Goal: Contribute content: Add original content to the website for others to see

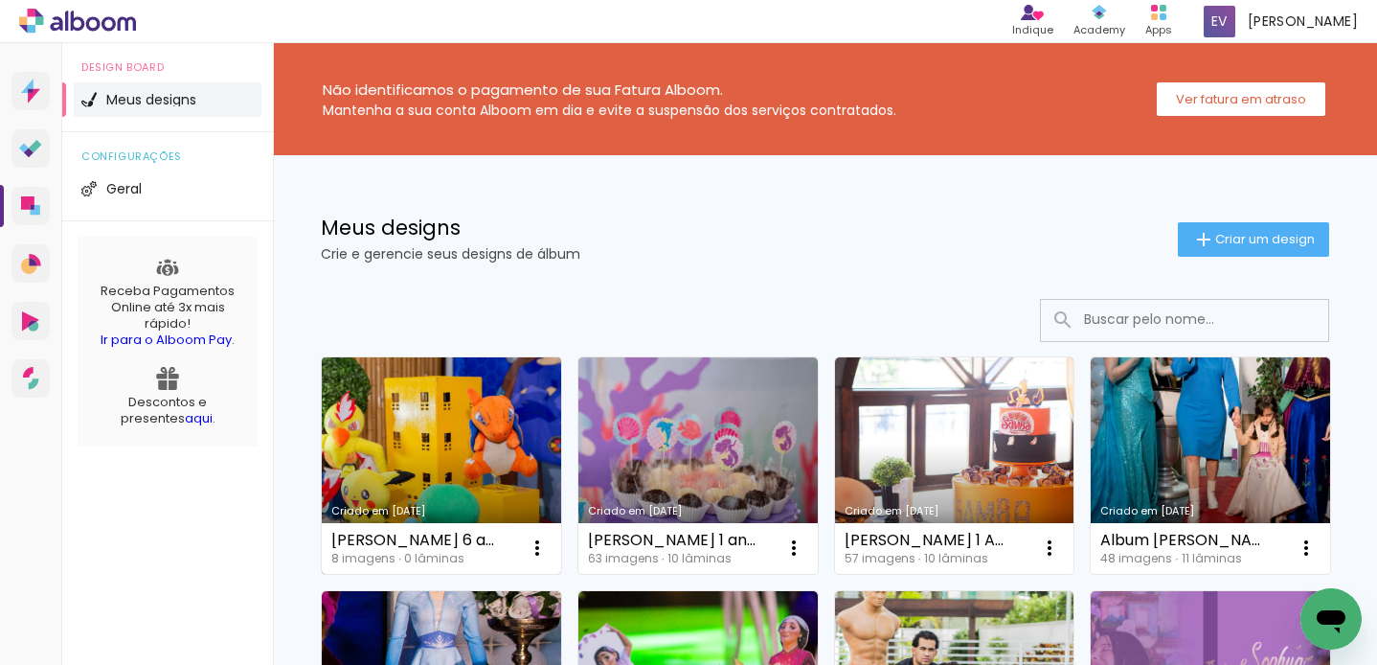
click at [486, 401] on link "Criado em 08/09/25" at bounding box center [441, 465] width 239 height 216
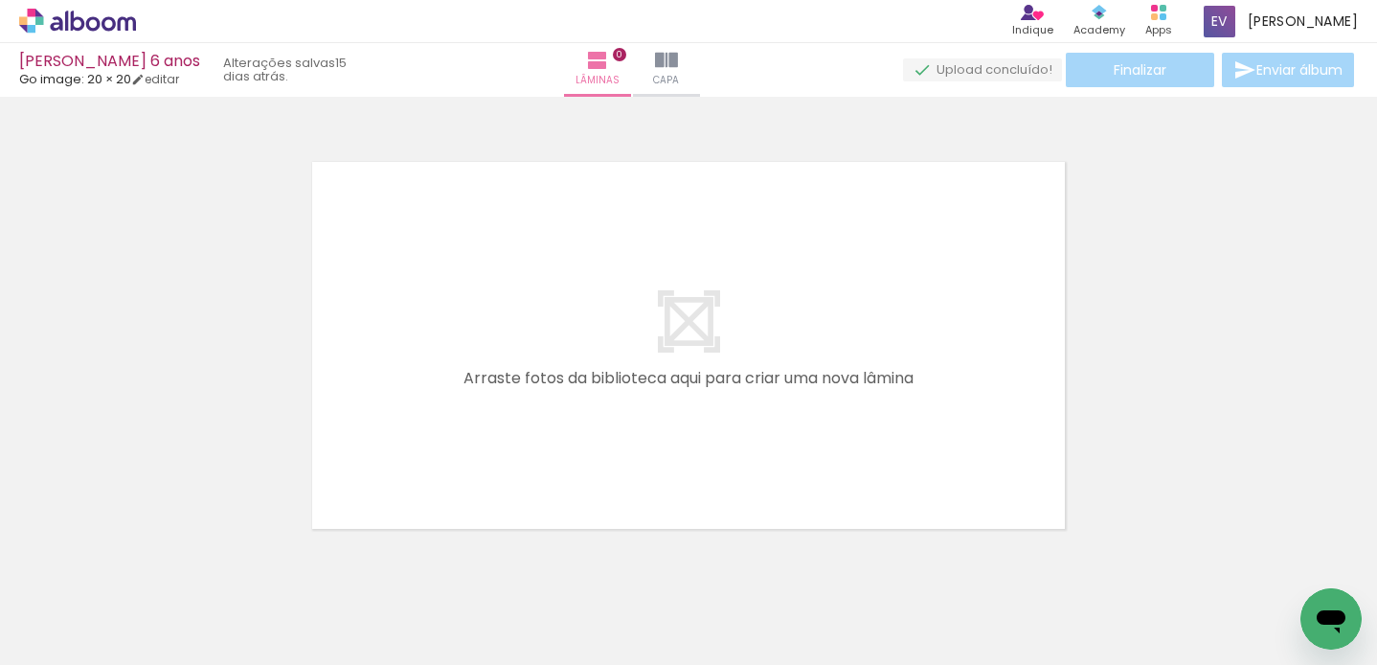
click at [72, 643] on span "Adicionar Fotos" at bounding box center [67, 638] width 57 height 21
click at [0, 0] on input "file" at bounding box center [0, 0] width 0 height 0
click at [56, 638] on span "Adicionar Fotos" at bounding box center [67, 638] width 57 height 21
click at [0, 0] on input "file" at bounding box center [0, 0] width 0 height 0
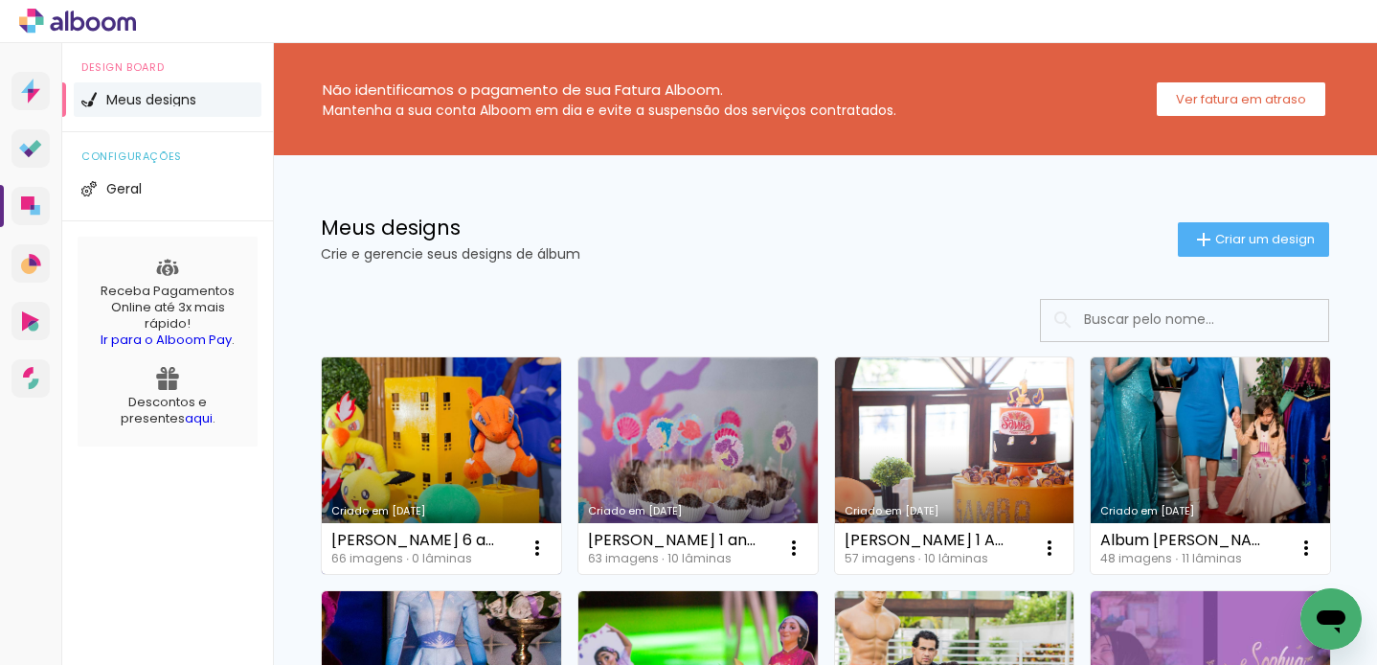
click at [440, 446] on link "Criado em [DATE]" at bounding box center [441, 465] width 239 height 216
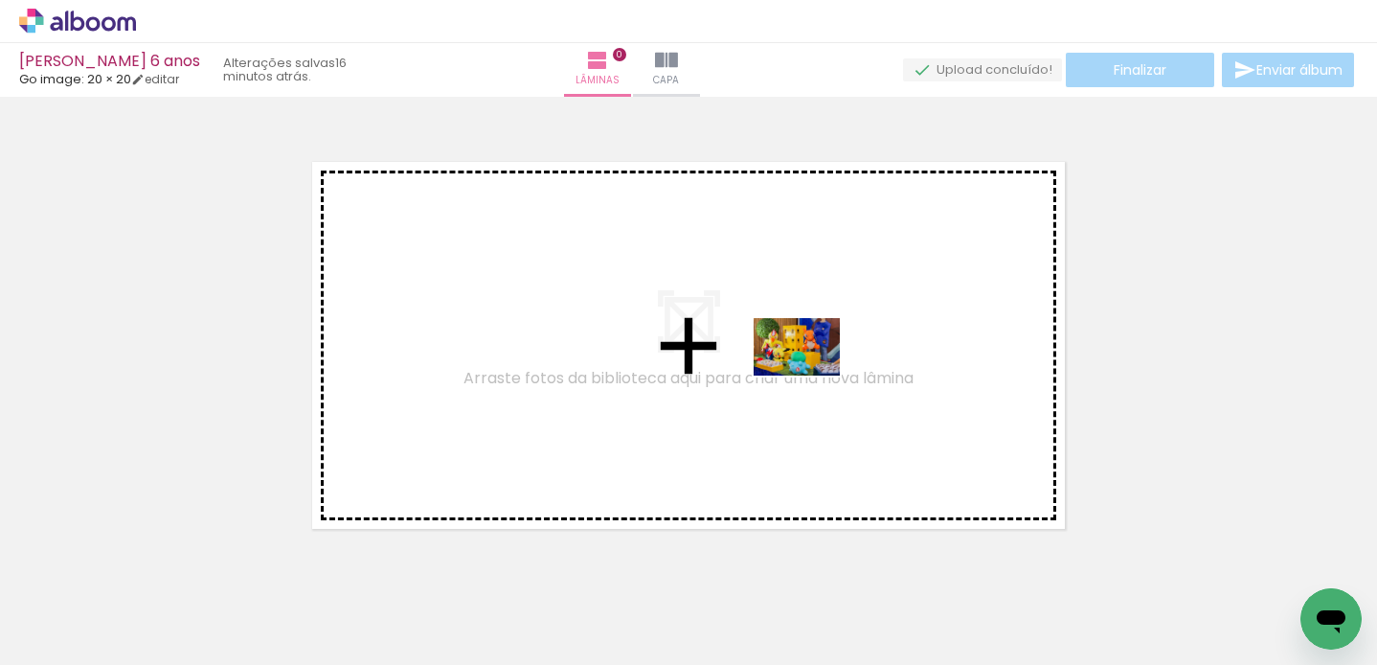
drag, startPoint x: 192, startPoint y: 602, endPoint x: 811, endPoint y: 372, distance: 661.3
click at [811, 375] on quentale-workspace at bounding box center [688, 332] width 1377 height 665
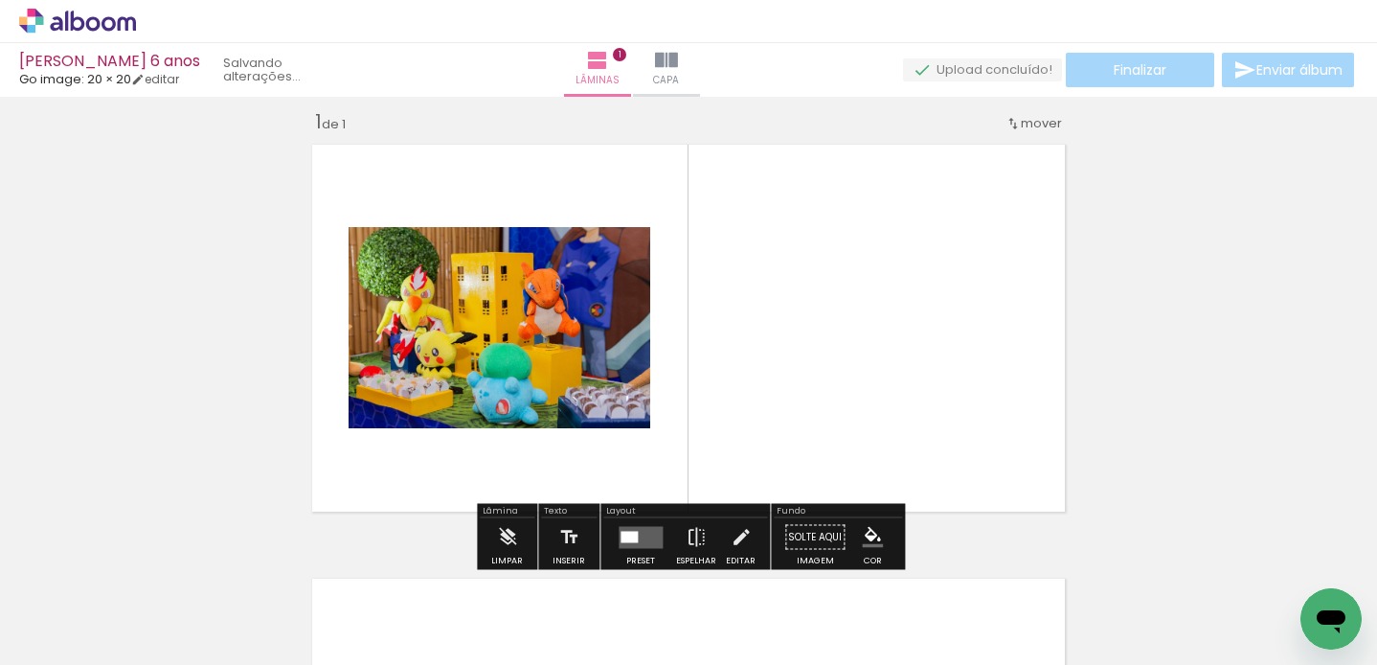
scroll to position [24, 0]
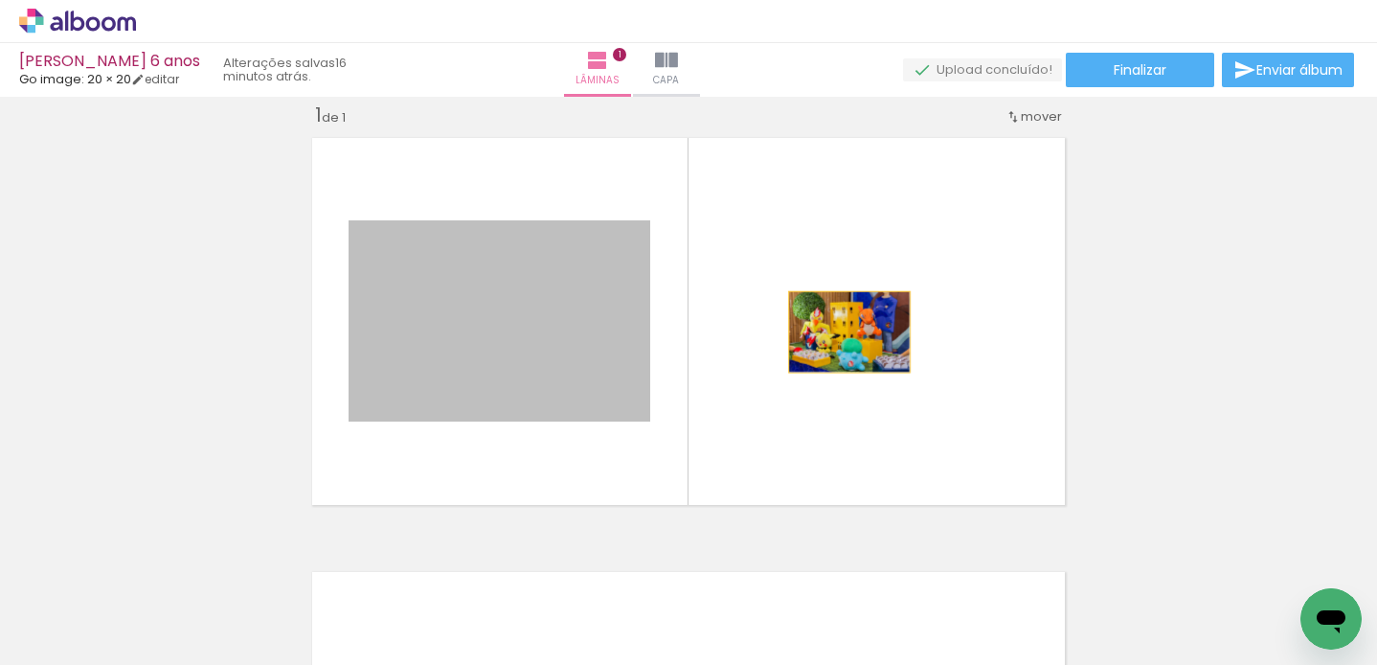
drag, startPoint x: 534, startPoint y: 332, endPoint x: 850, endPoint y: 331, distance: 315.1
click at [850, 331] on quentale-layouter at bounding box center [689, 321] width 772 height 386
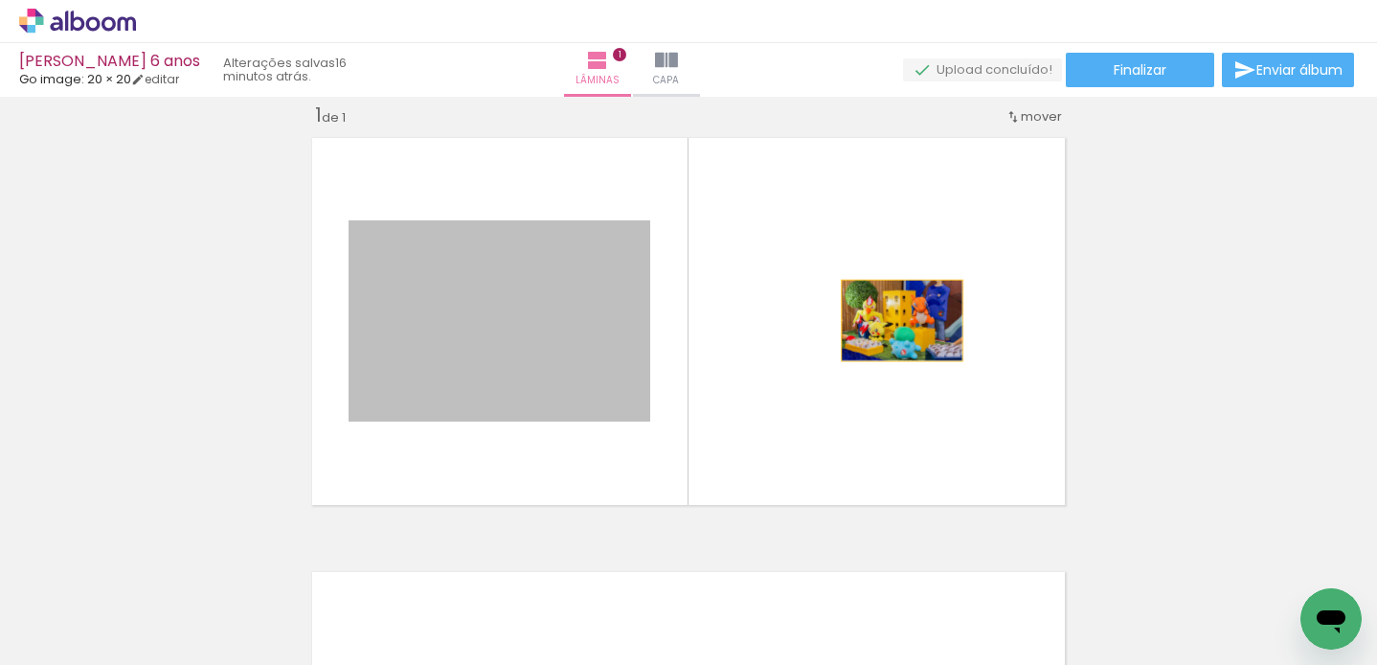
drag, startPoint x: 444, startPoint y: 326, endPoint x: 902, endPoint y: 320, distance: 457.9
click at [902, 320] on quentale-layouter at bounding box center [689, 321] width 772 height 386
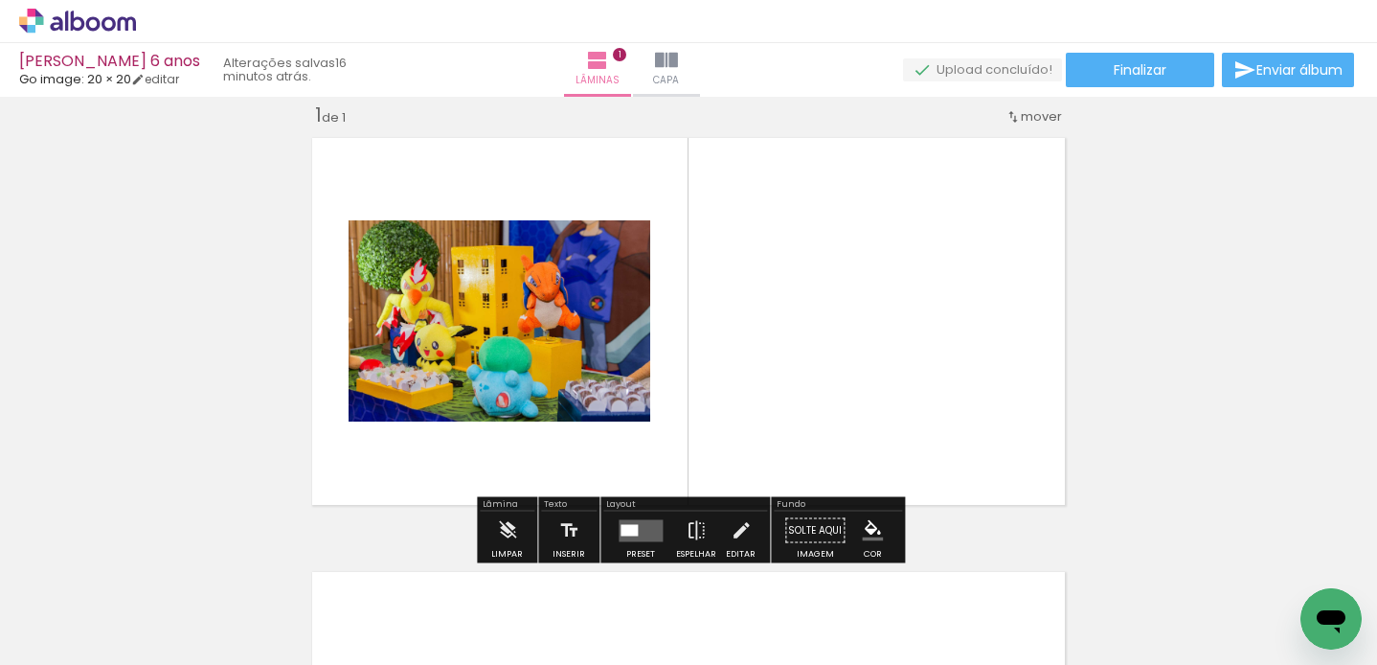
click at [888, 327] on quentale-layouter at bounding box center [689, 321] width 772 height 386
click at [638, 535] on quentale-layouter at bounding box center [641, 530] width 44 height 22
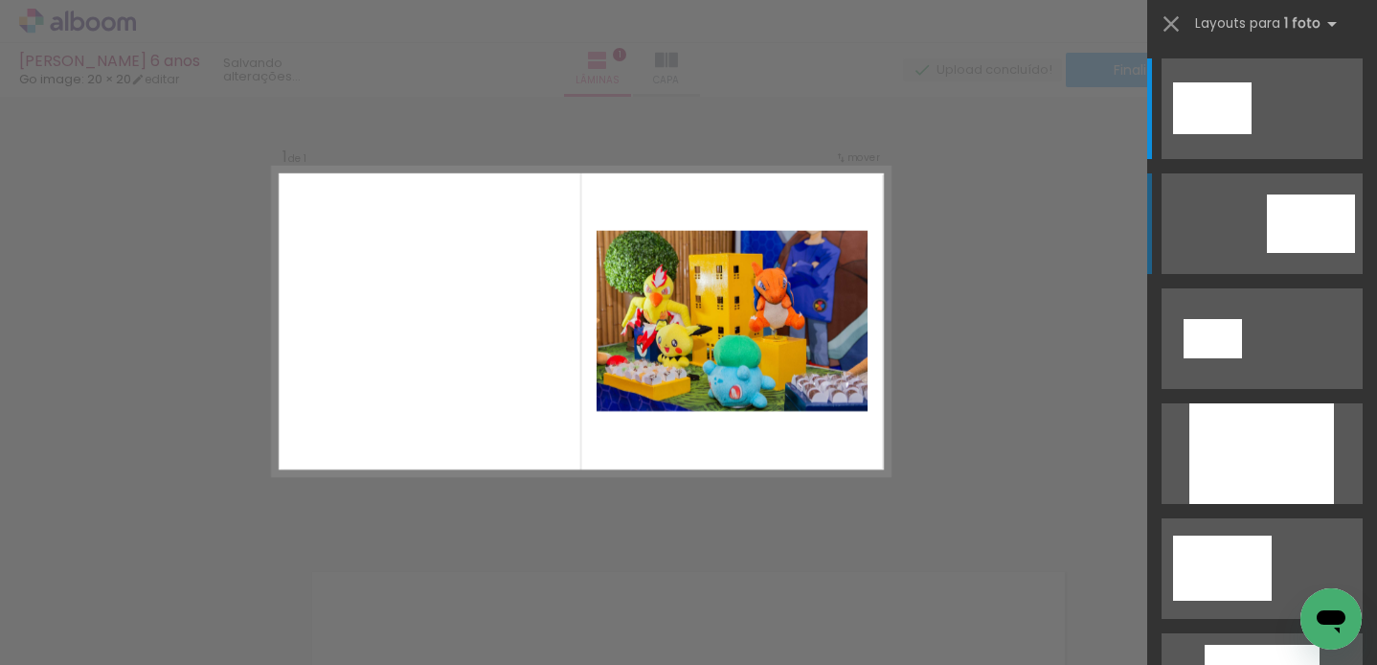
click at [1253, 222] on quentale-layouter at bounding box center [1262, 223] width 201 height 101
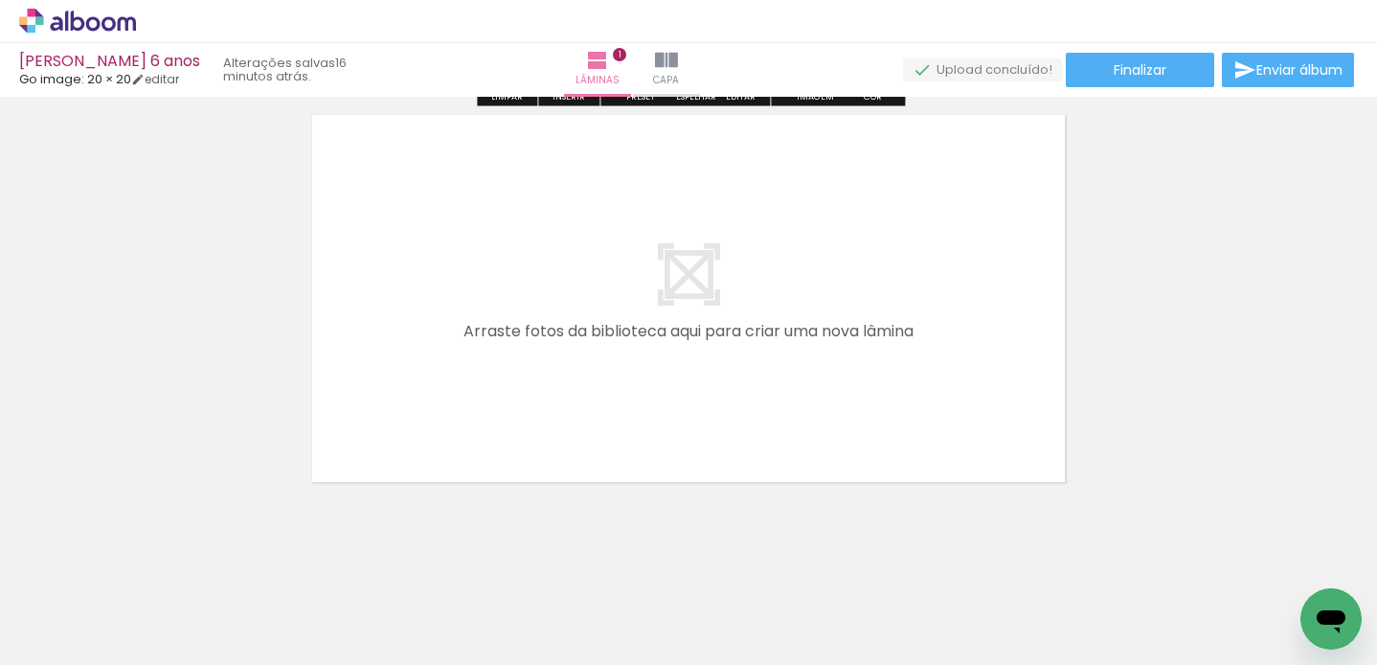
scroll to position [483, 0]
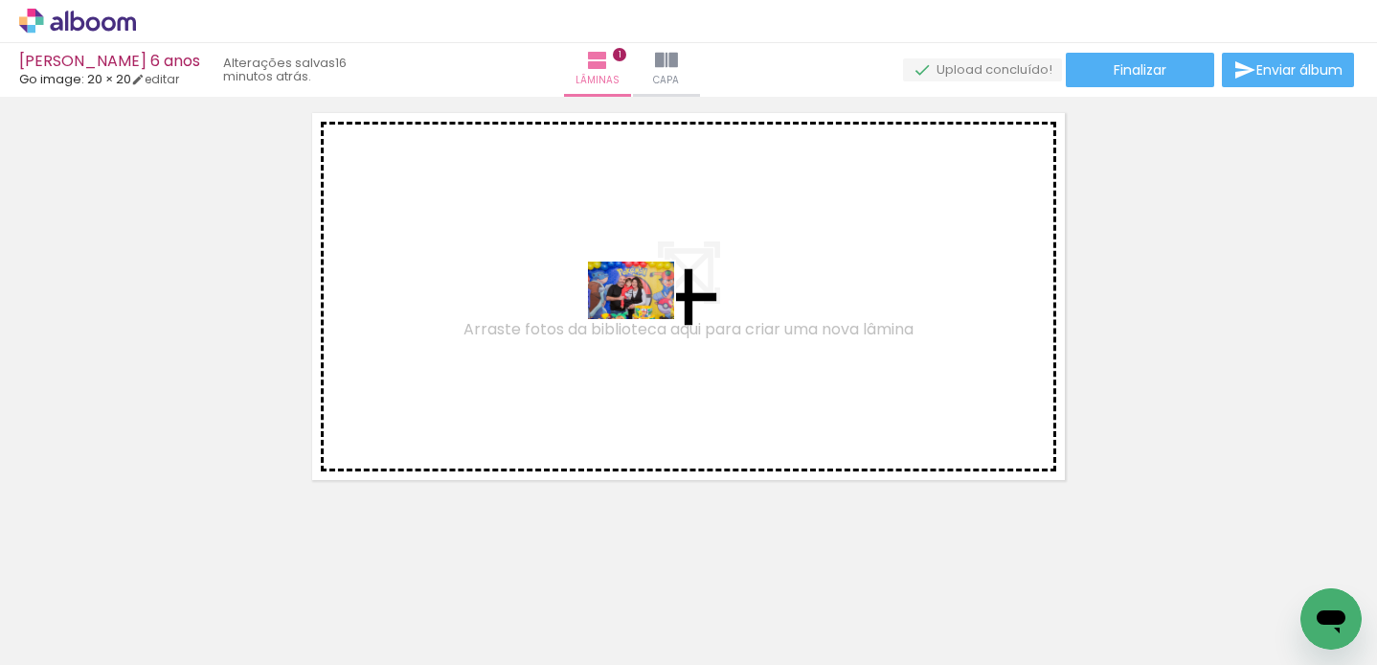
drag, startPoint x: 967, startPoint y: 608, endPoint x: 628, endPoint y: 308, distance: 452.6
click at [628, 308] on quentale-workspace at bounding box center [688, 332] width 1377 height 665
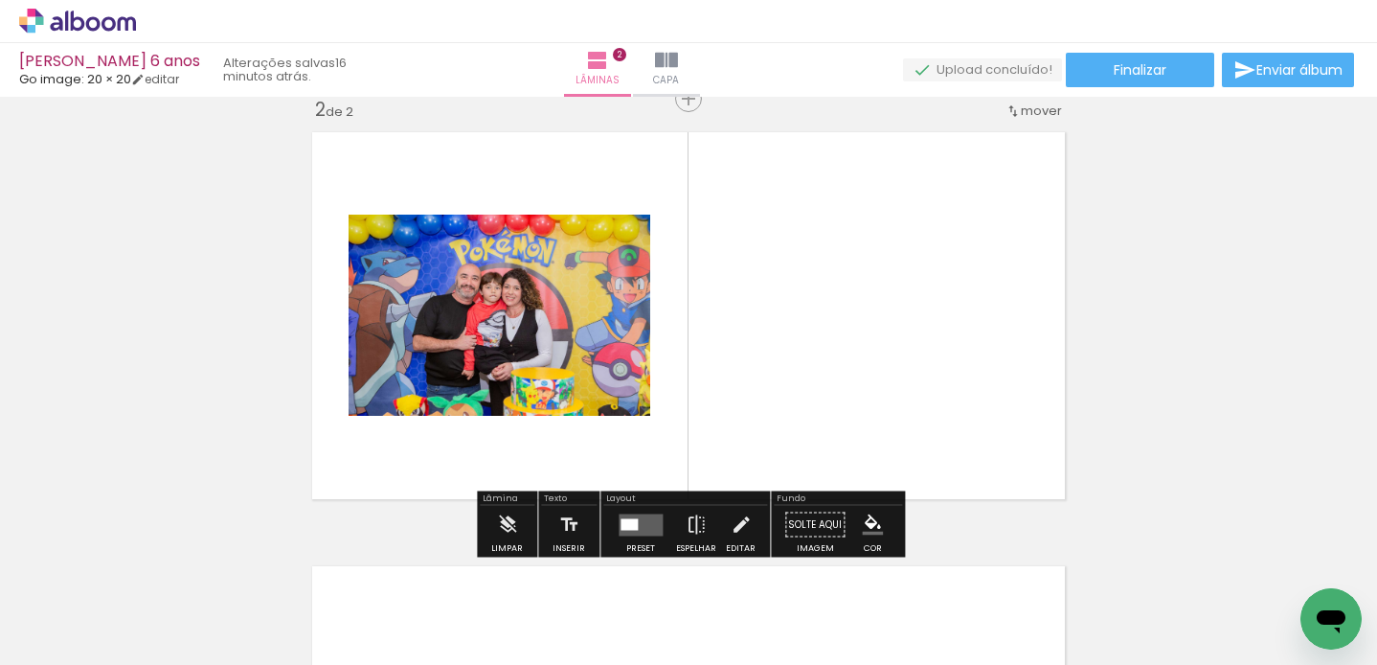
scroll to position [458, 0]
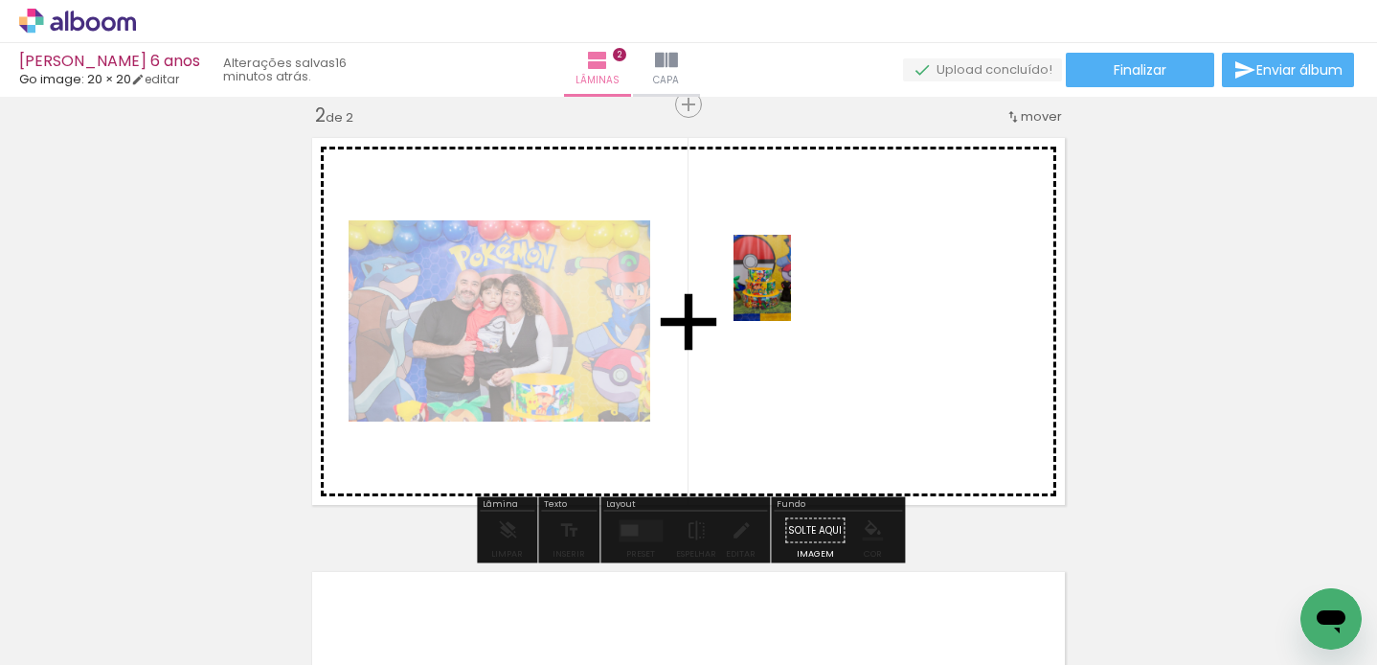
drag, startPoint x: 329, startPoint y: 597, endPoint x: 772, endPoint y: 338, distance: 513.4
click at [791, 292] on quentale-workspace at bounding box center [688, 332] width 1377 height 665
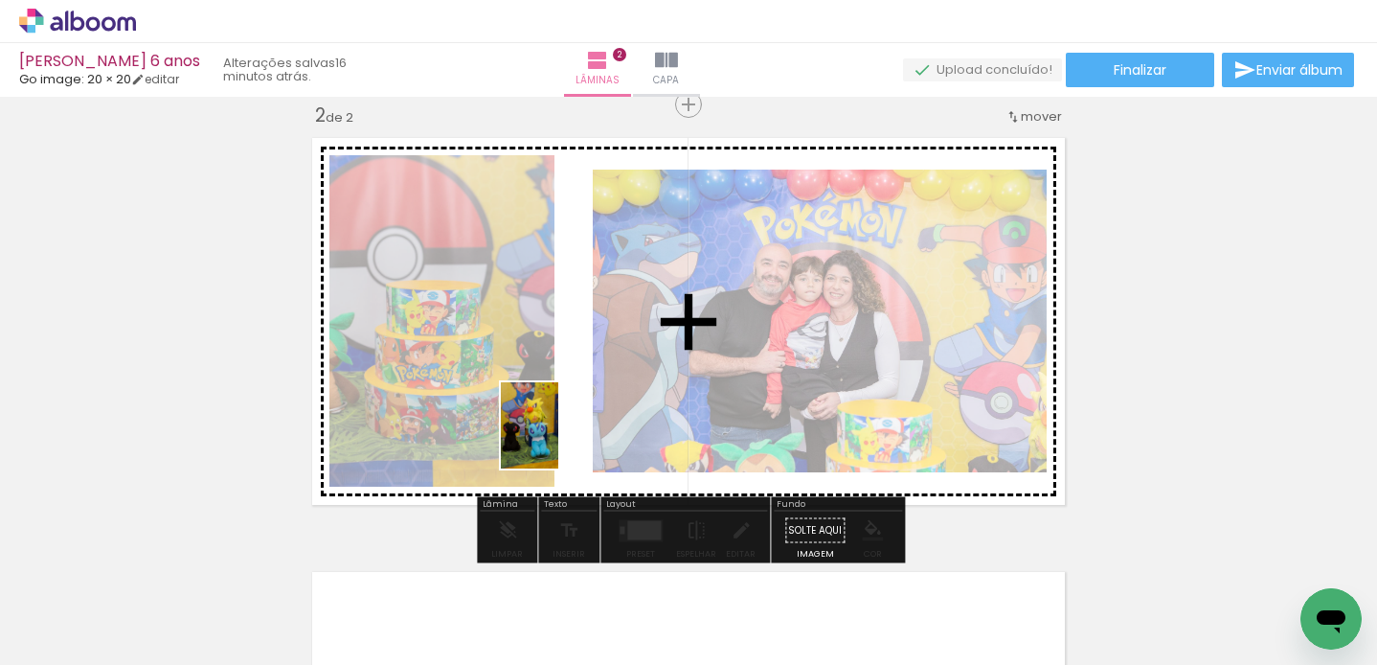
drag, startPoint x: 423, startPoint y: 611, endPoint x: 558, endPoint y: 440, distance: 218.3
click at [558, 440] on quentale-workspace at bounding box center [688, 332] width 1377 height 665
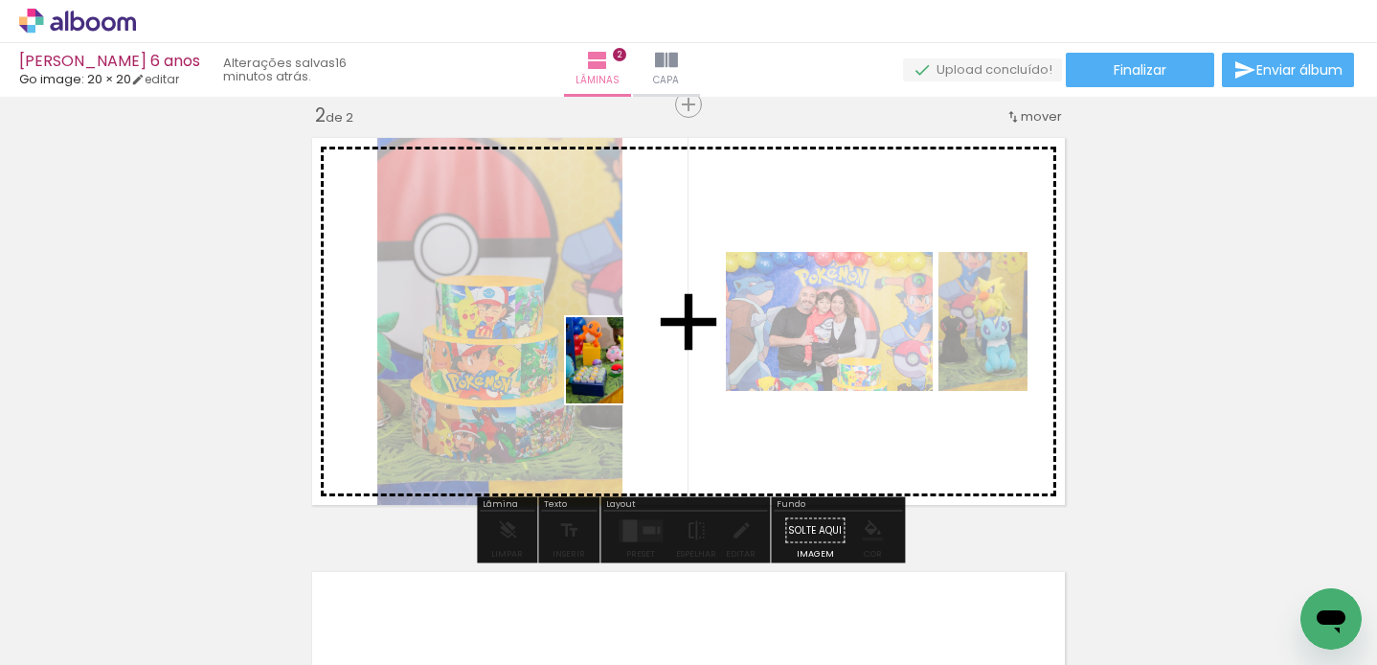
drag, startPoint x: 521, startPoint y: 580, endPoint x: 609, endPoint y: 427, distance: 176.8
click at [624, 375] on quentale-workspace at bounding box center [688, 332] width 1377 height 665
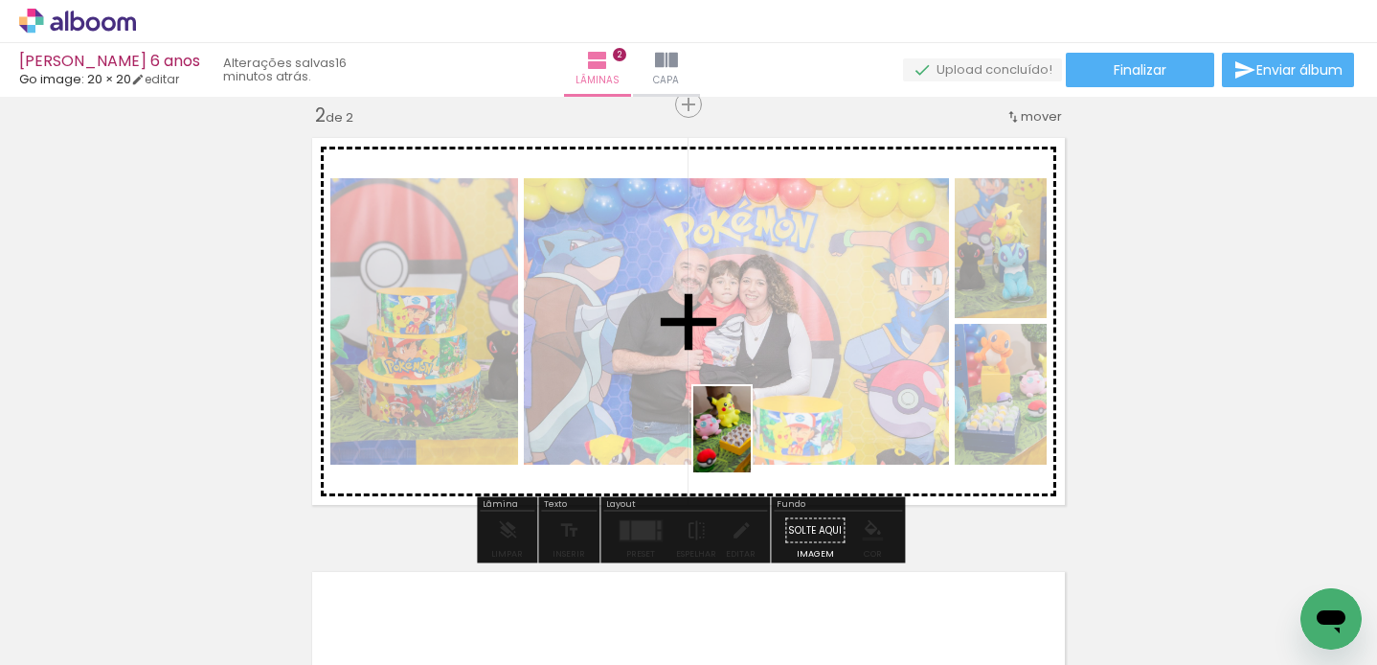
drag, startPoint x: 626, startPoint y: 585, endPoint x: 761, endPoint y: 427, distance: 207.9
click at [759, 432] on quentale-workspace at bounding box center [688, 332] width 1377 height 665
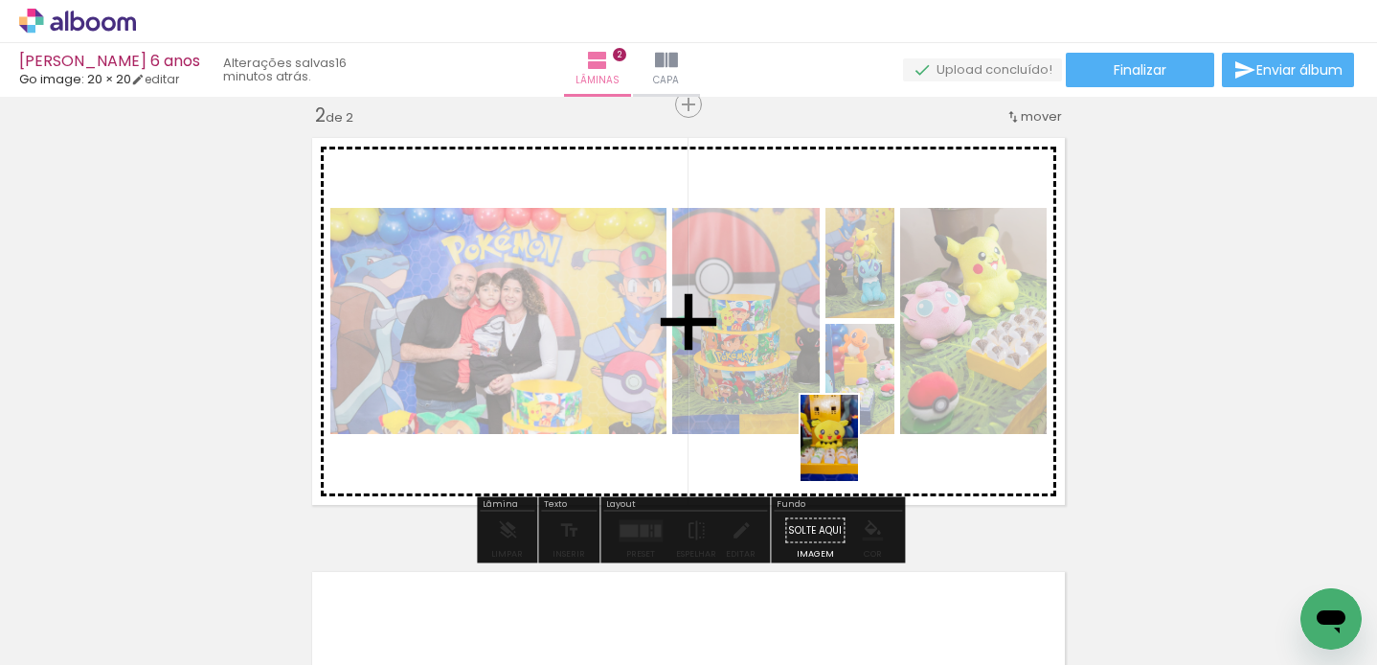
drag, startPoint x: 748, startPoint y: 601, endPoint x: 858, endPoint y: 451, distance: 185.6
click at [858, 451] on quentale-workspace at bounding box center [688, 332] width 1377 height 665
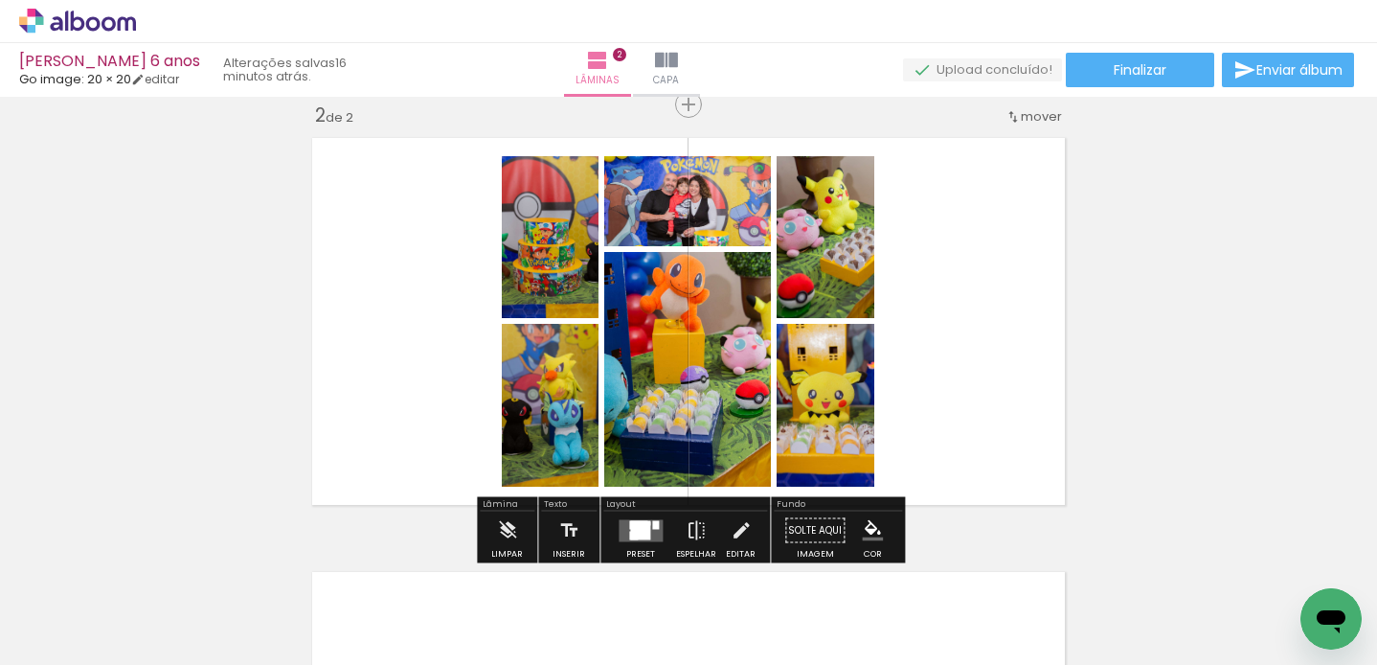
click at [654, 535] on quentale-layouter at bounding box center [641, 530] width 44 height 22
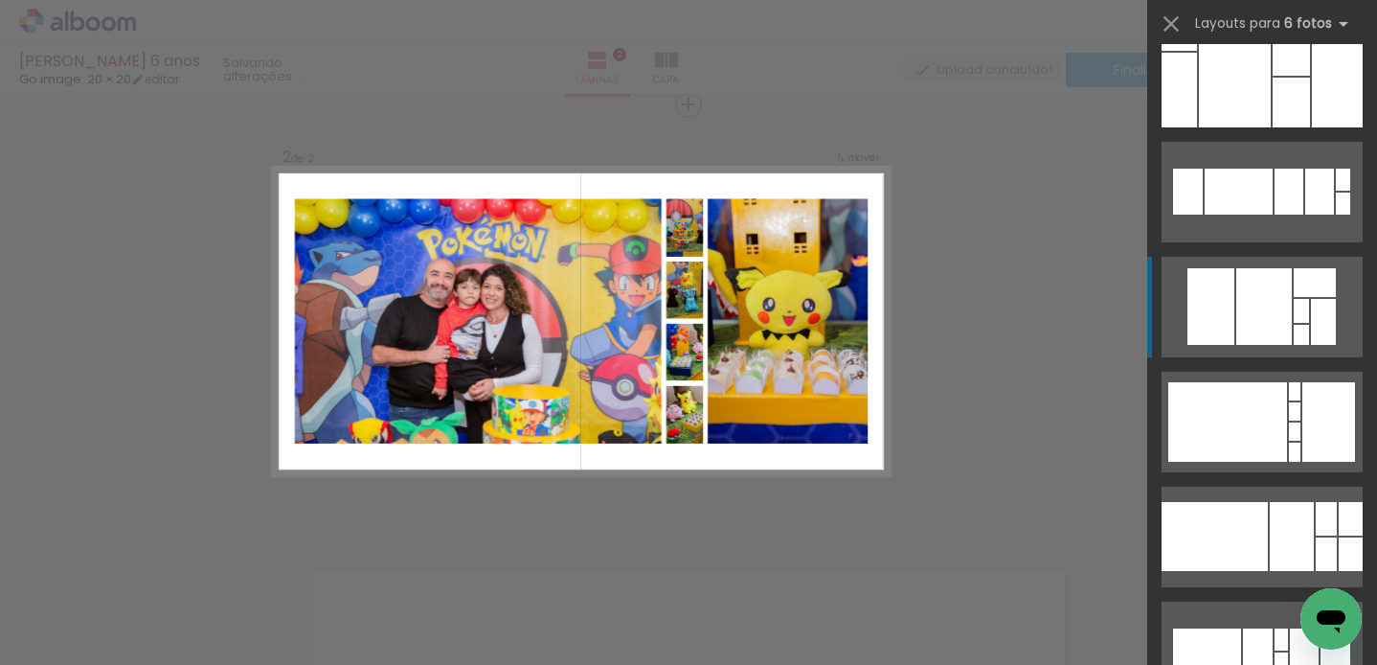
scroll to position [738, 0]
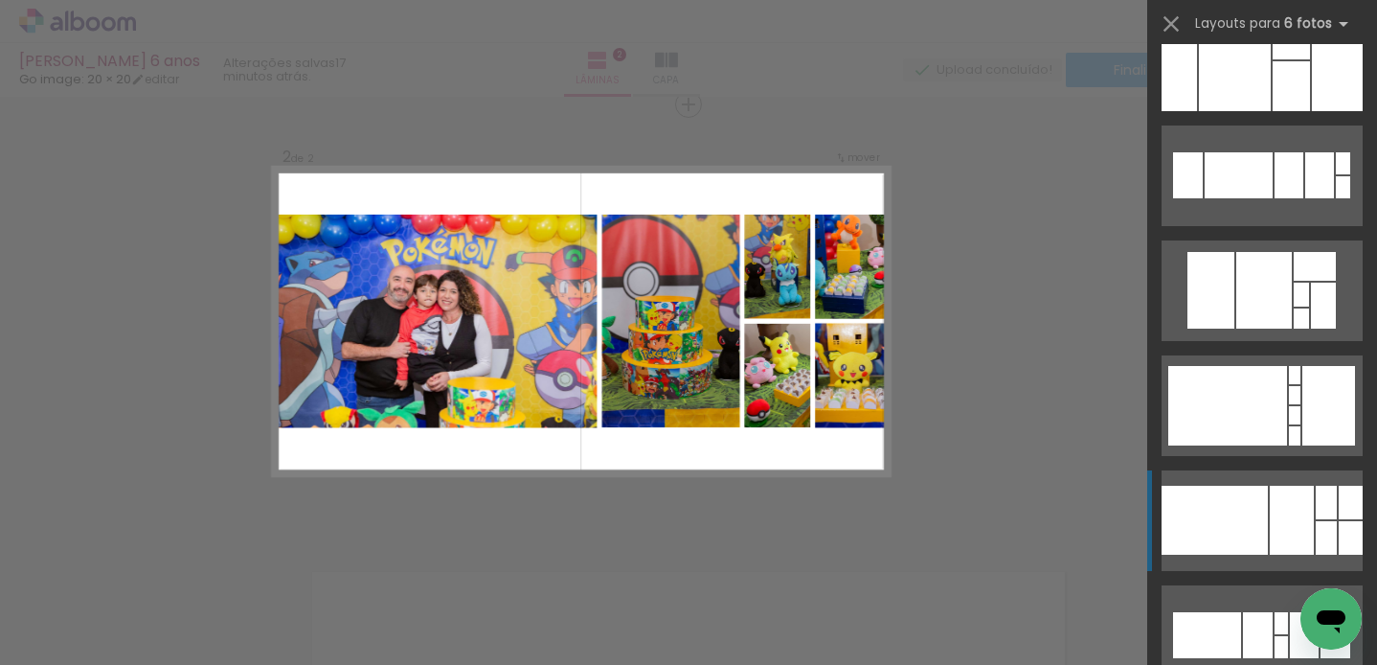
click at [1228, 510] on div at bounding box center [1215, 520] width 106 height 69
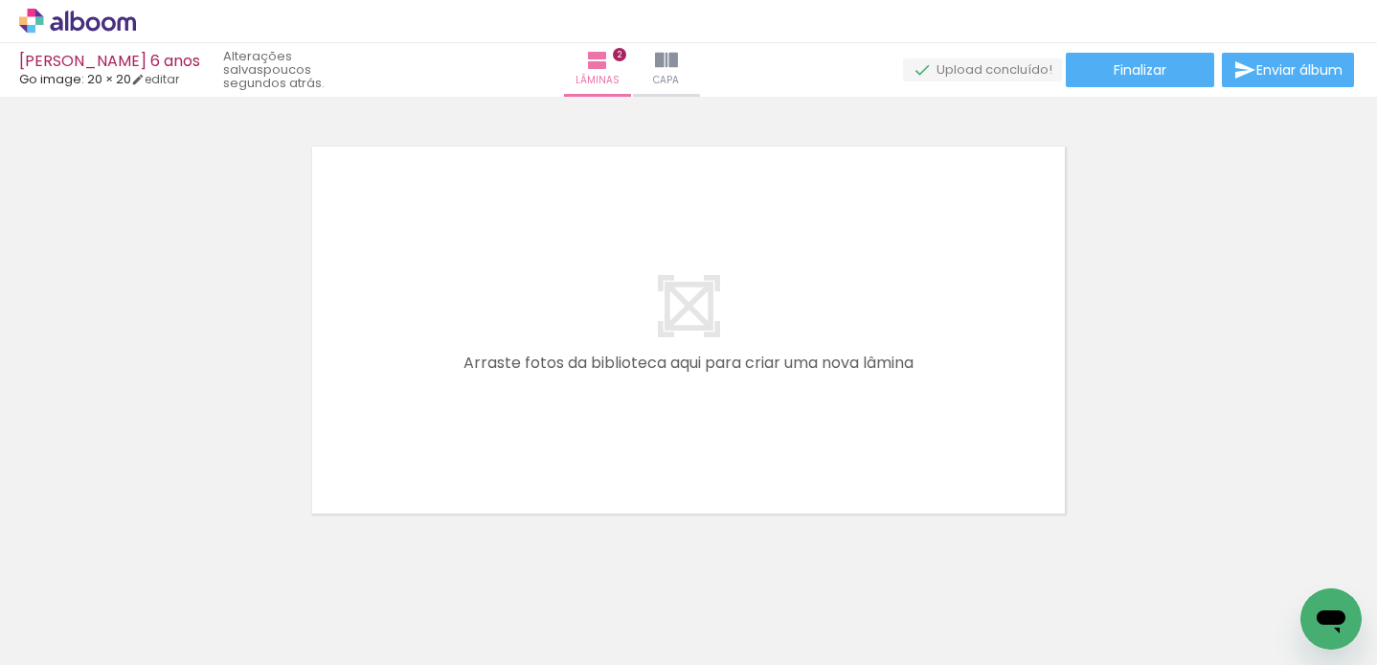
scroll to position [0, 1118]
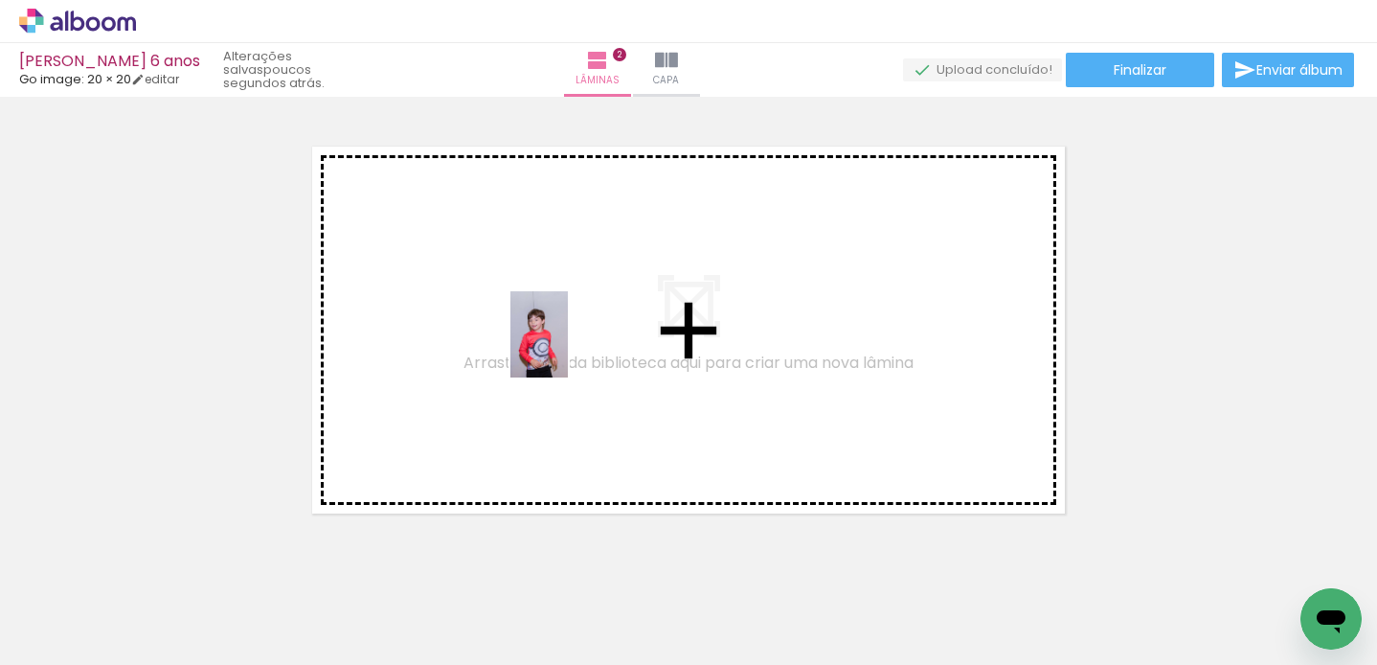
drag, startPoint x: 1009, startPoint y: 604, endPoint x: 566, endPoint y: 349, distance: 511.1
click at [566, 349] on quentale-workspace at bounding box center [688, 332] width 1377 height 665
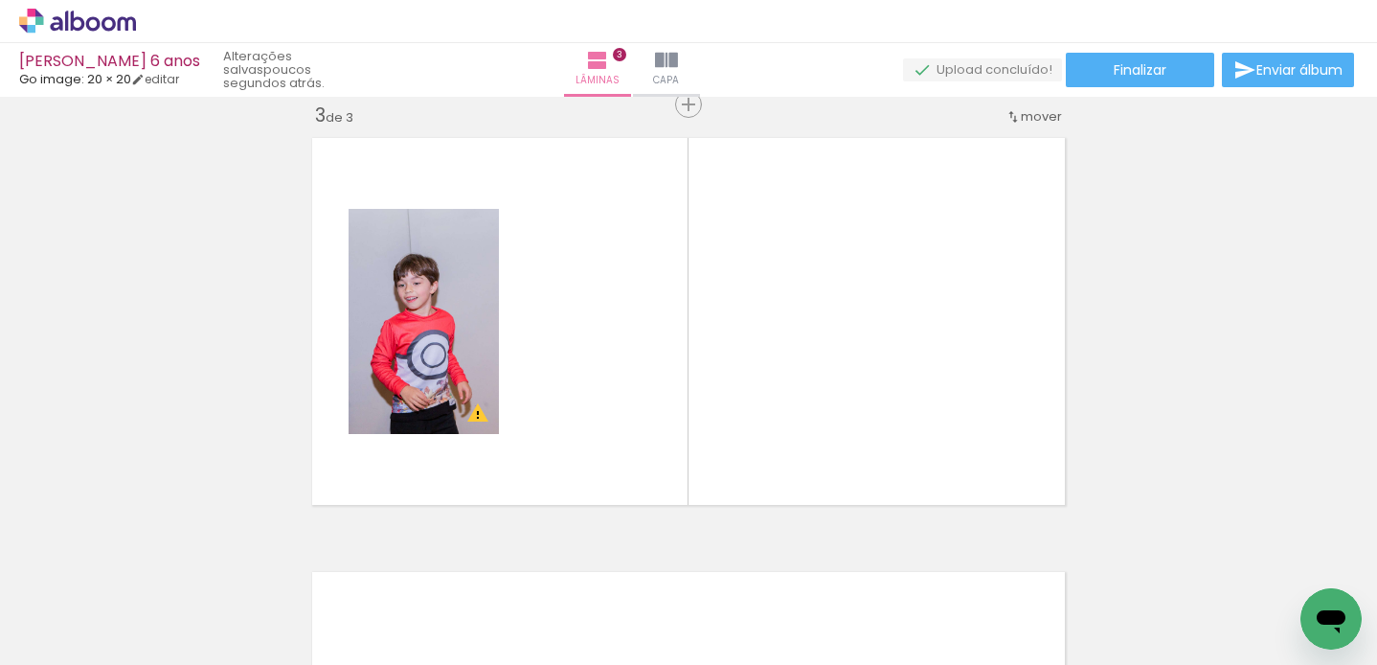
scroll to position [0, 2011]
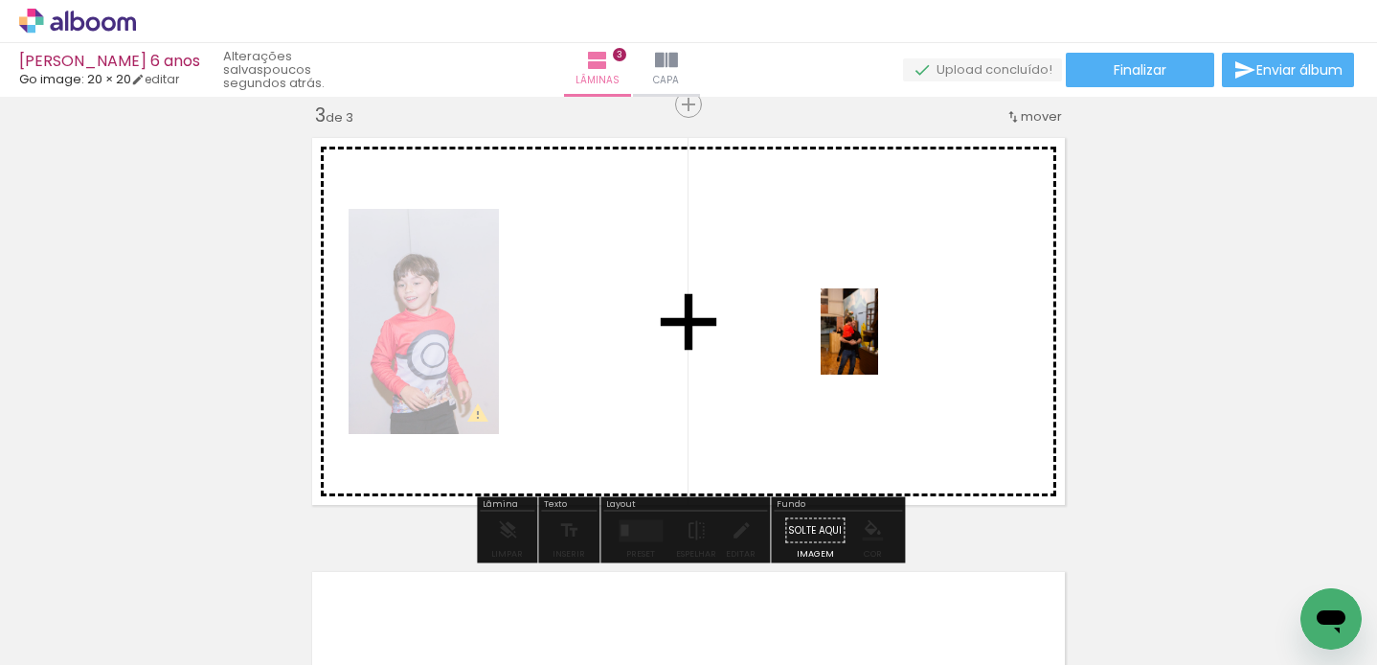
drag, startPoint x: 1179, startPoint y: 612, endPoint x: 878, endPoint y: 346, distance: 401.7
click at [878, 346] on quentale-workspace at bounding box center [688, 332] width 1377 height 665
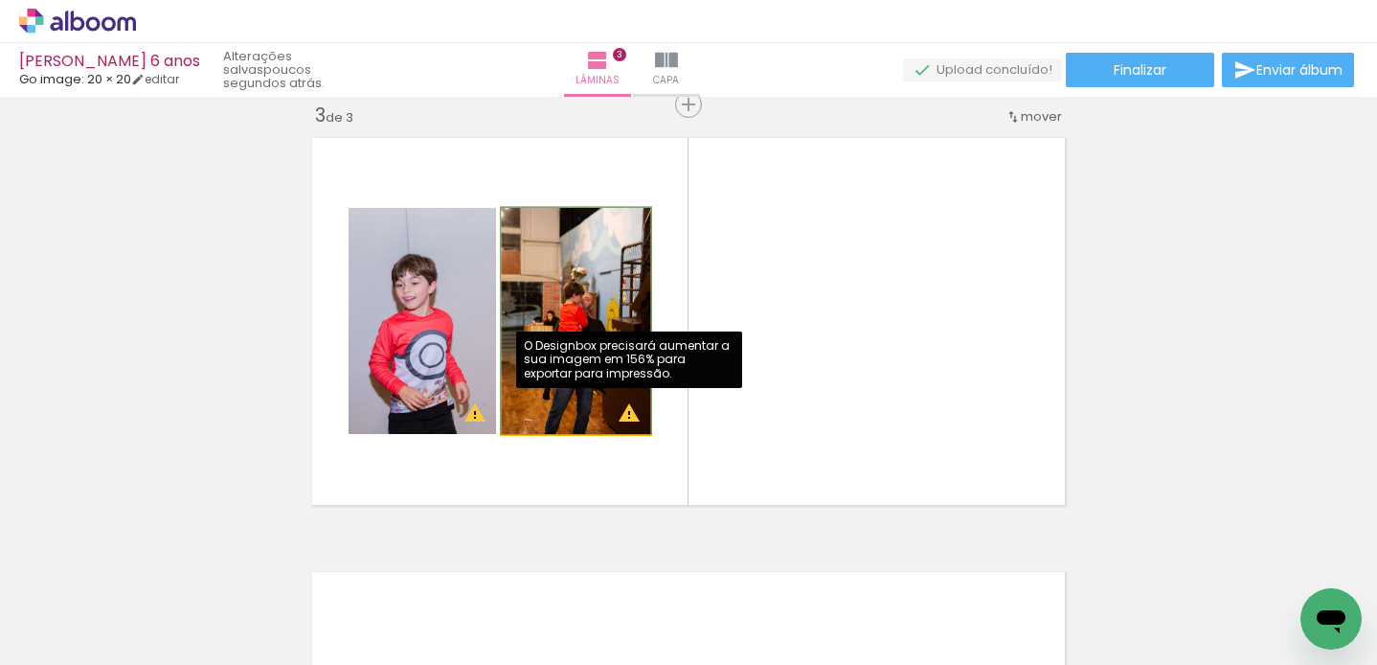
click at [628, 420] on quentale-photo at bounding box center [576, 321] width 148 height 226
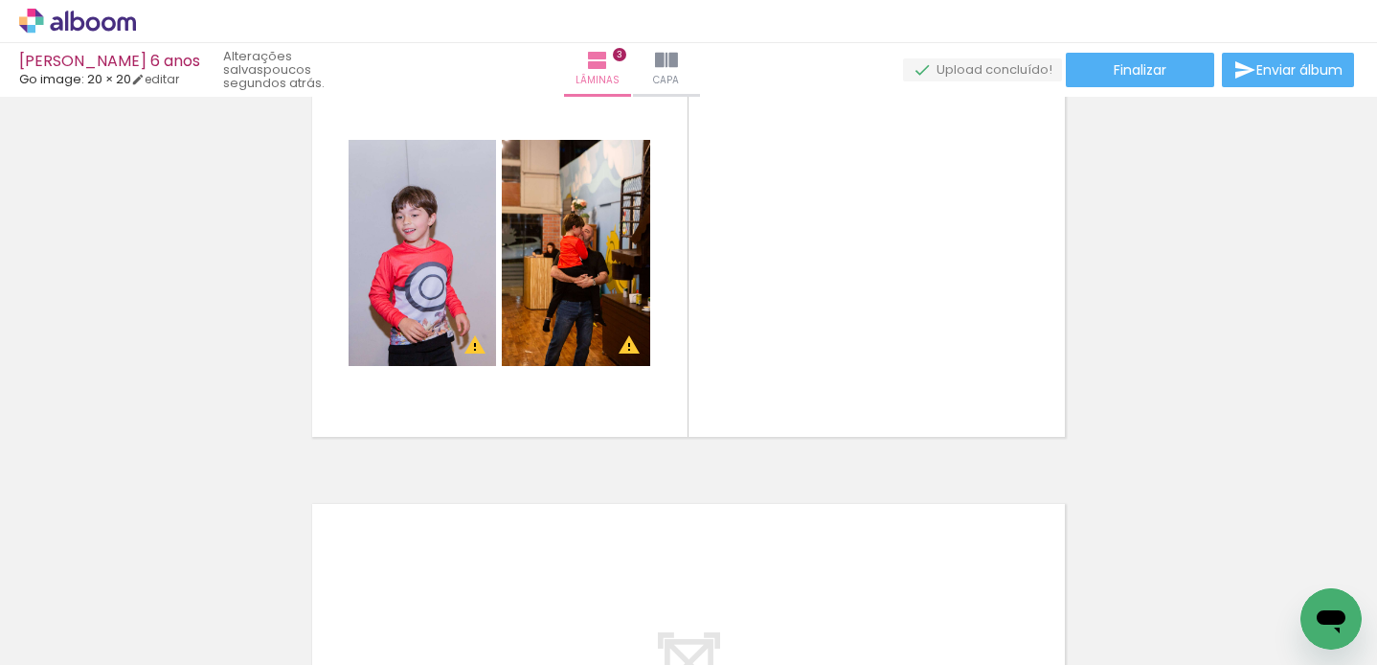
scroll to position [0, 4019]
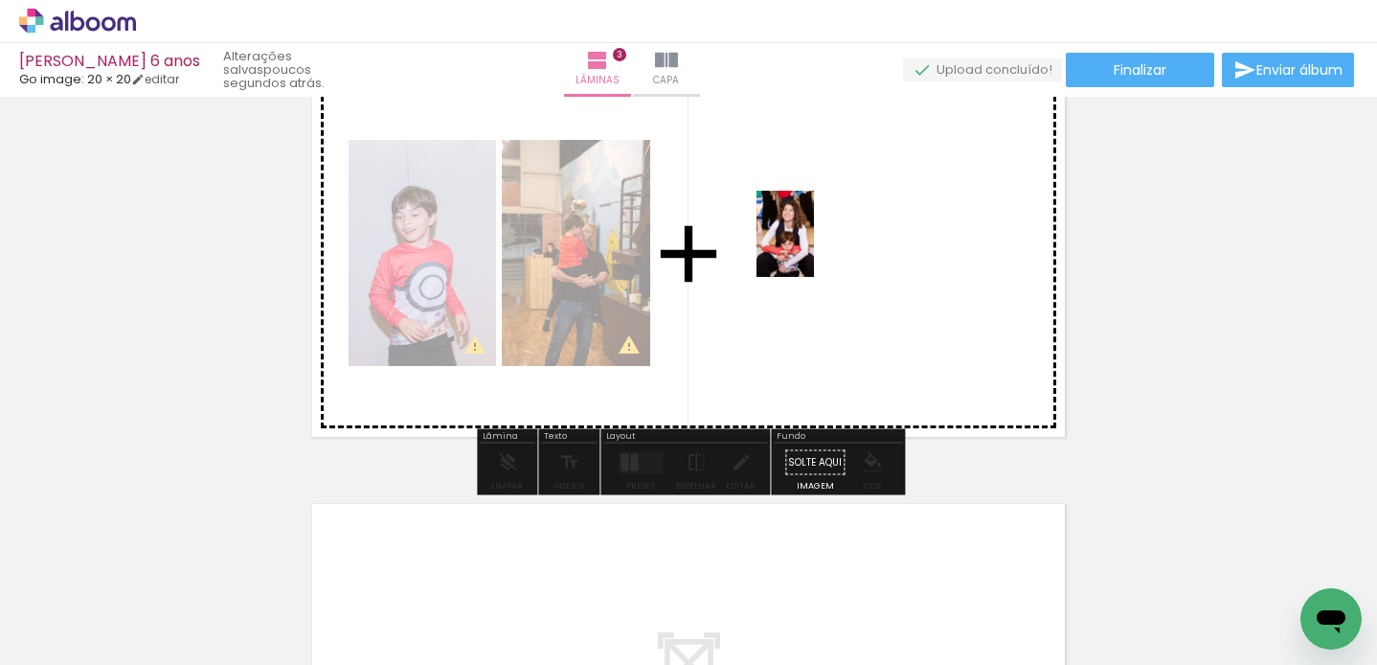
drag, startPoint x: 1013, startPoint y: 617, endPoint x: 814, endPoint y: 247, distance: 420.0
click at [814, 247] on quentale-workspace at bounding box center [688, 332] width 1377 height 665
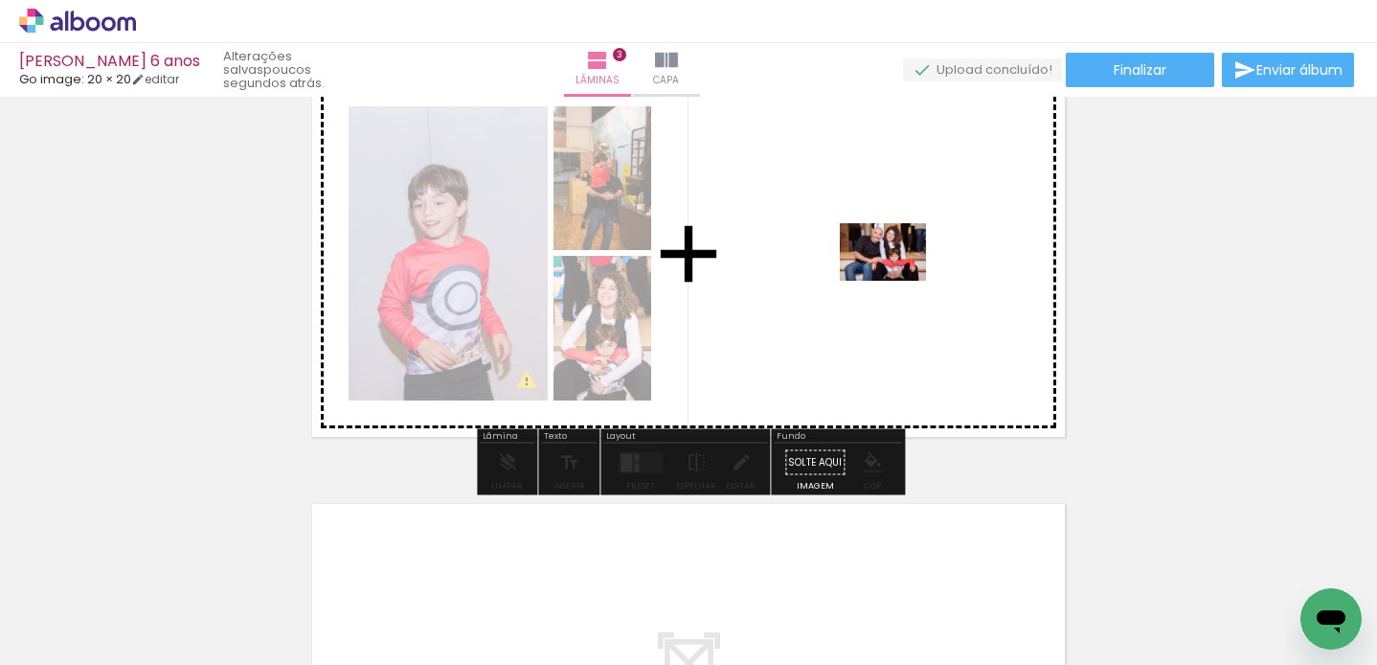
drag, startPoint x: 1113, startPoint y: 608, endPoint x: 897, endPoint y: 281, distance: 392.1
click at [897, 281] on quentale-workspace at bounding box center [688, 332] width 1377 height 665
